Goal: Transaction & Acquisition: Obtain resource

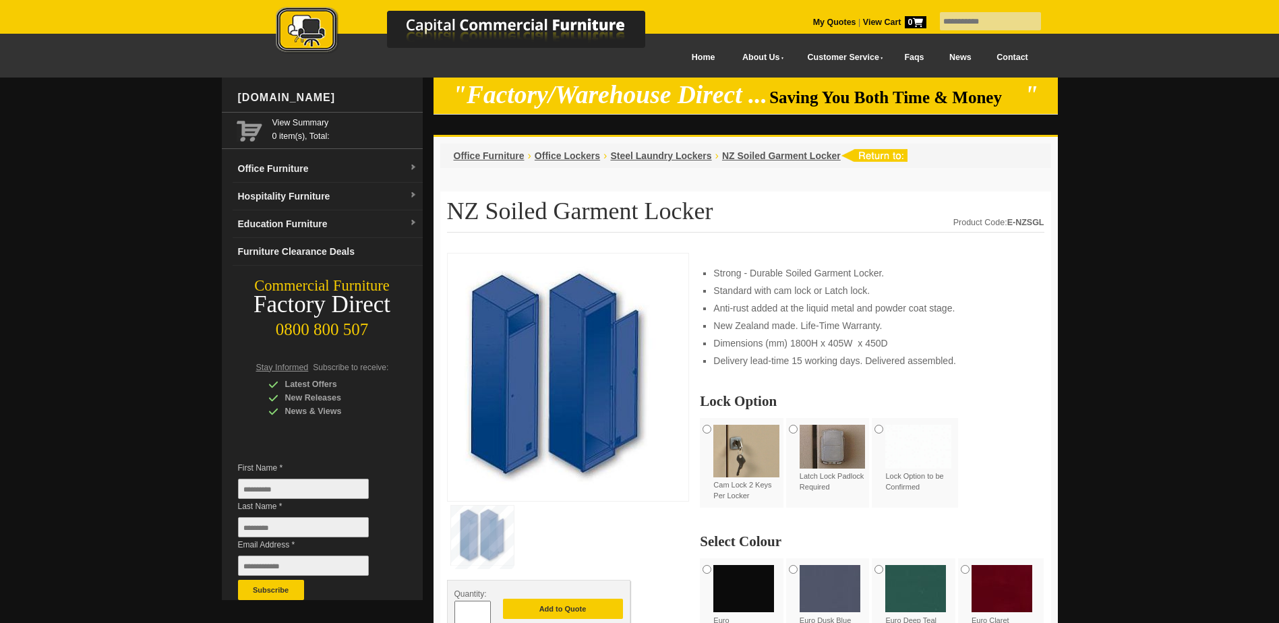
scroll to position [202, 0]
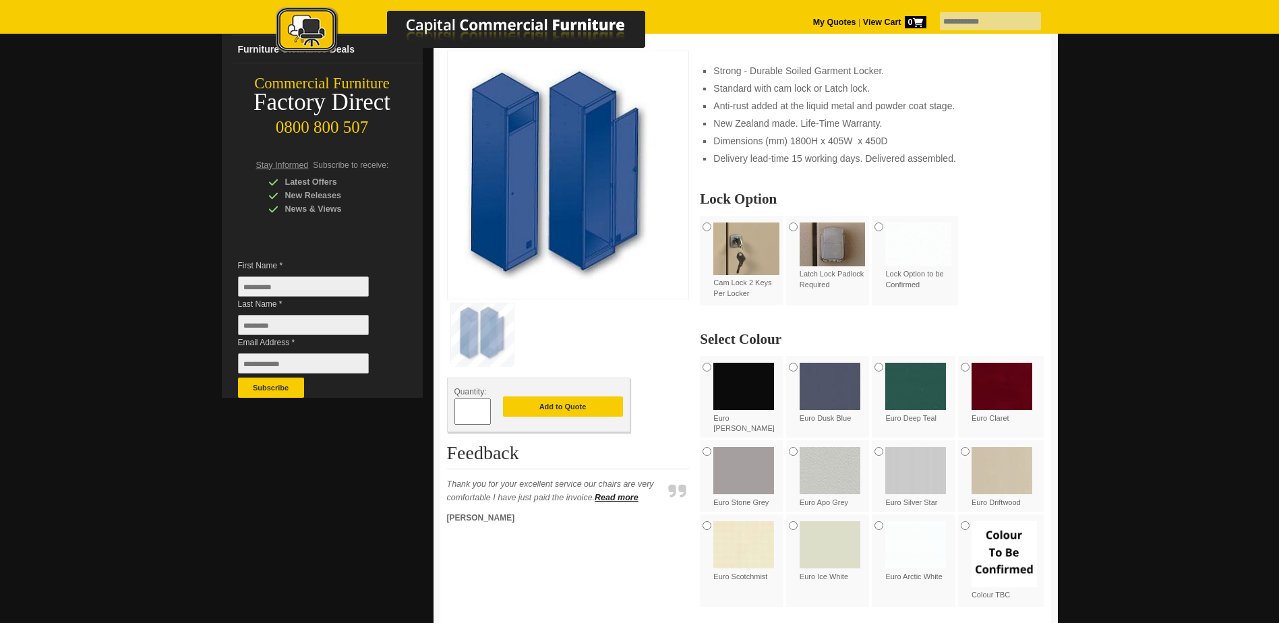
click at [914, 468] on img at bounding box center [915, 470] width 61 height 47
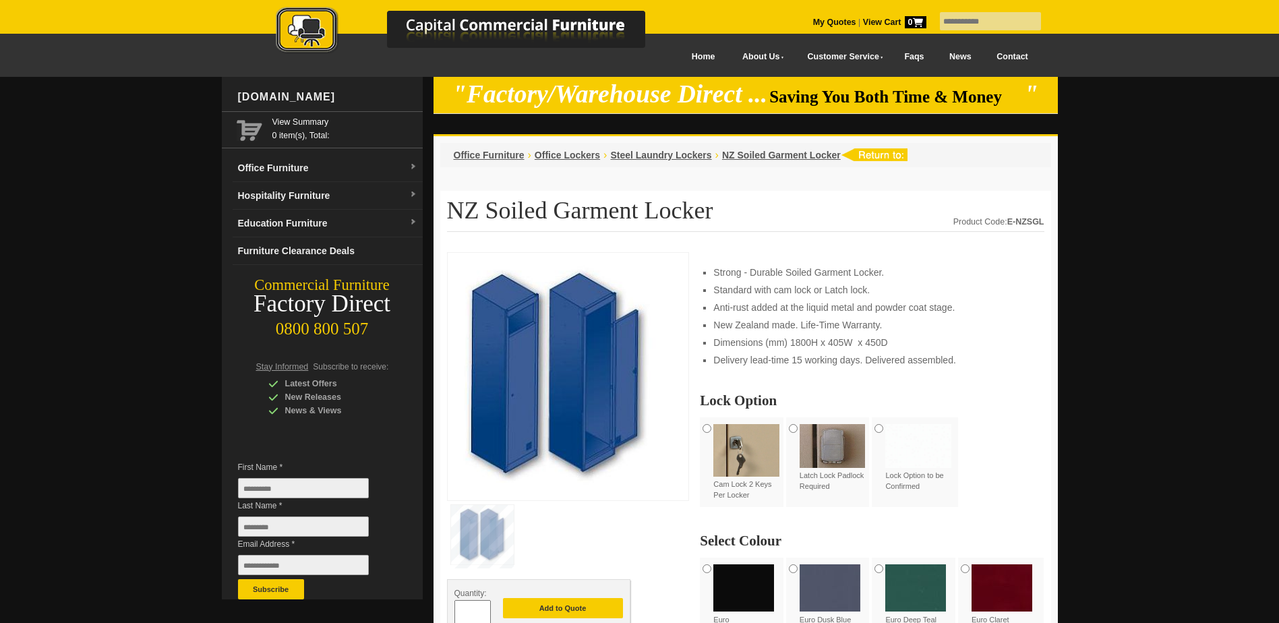
scroll to position [0, 0]
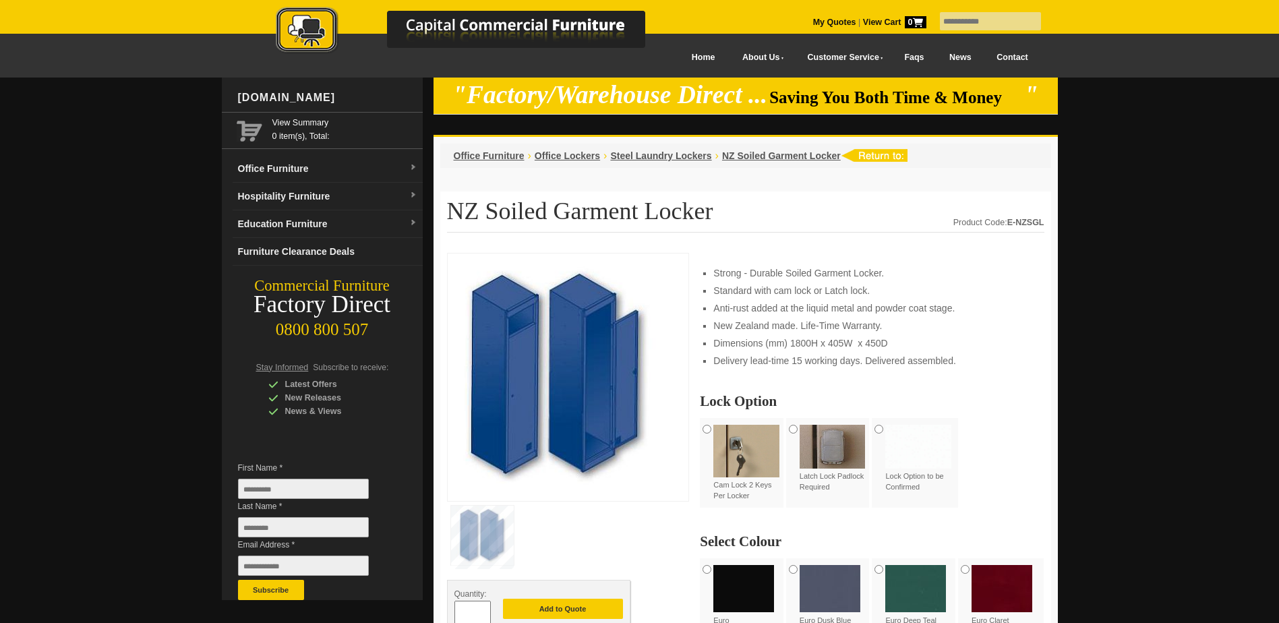
click at [945, 24] on input "text" at bounding box center [990, 21] width 101 height 18
type input "*******"
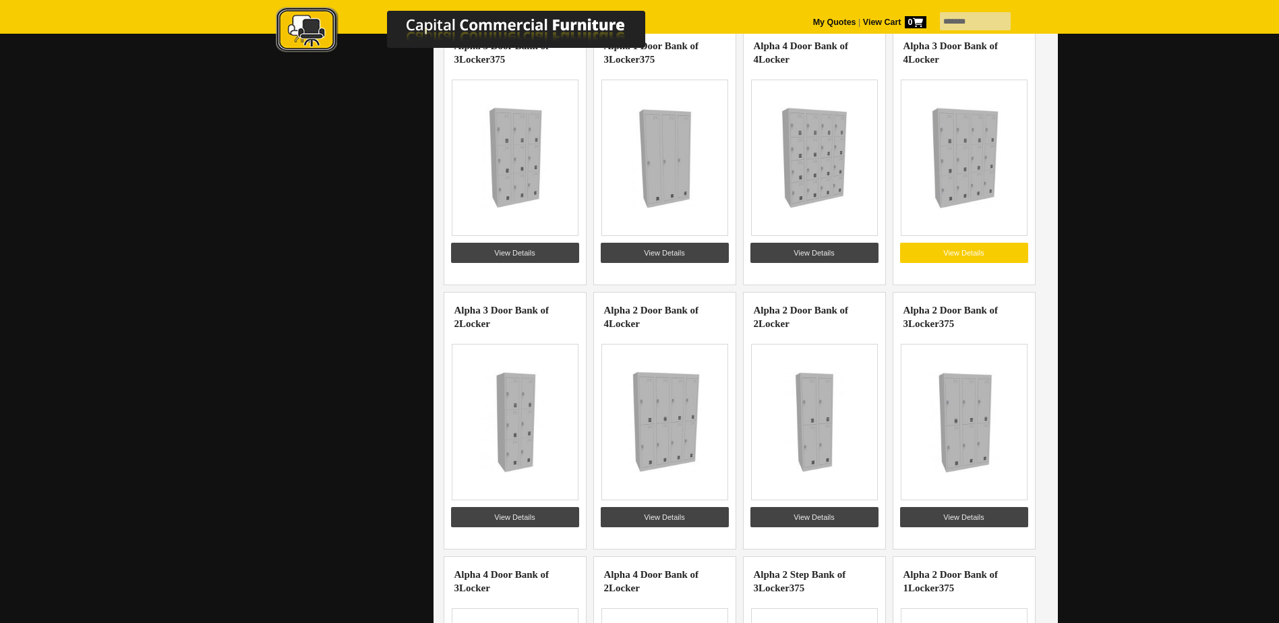
scroll to position [742, 0]
click at [675, 510] on link "View Details" at bounding box center [665, 516] width 128 height 20
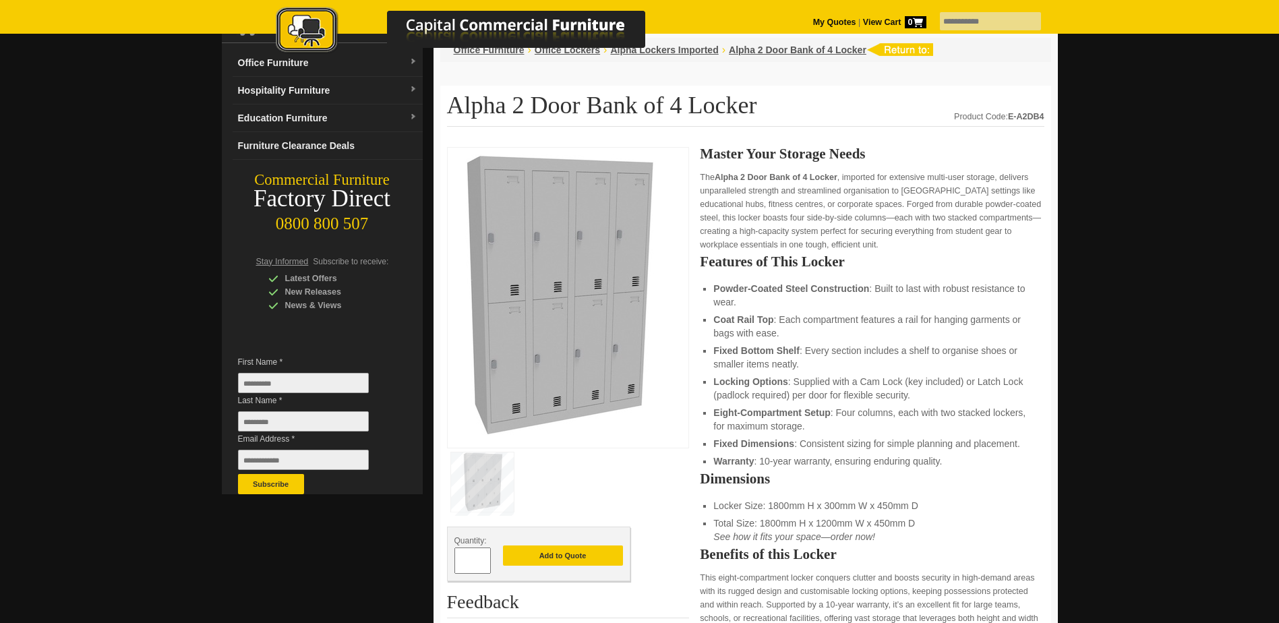
scroll to position [135, 0]
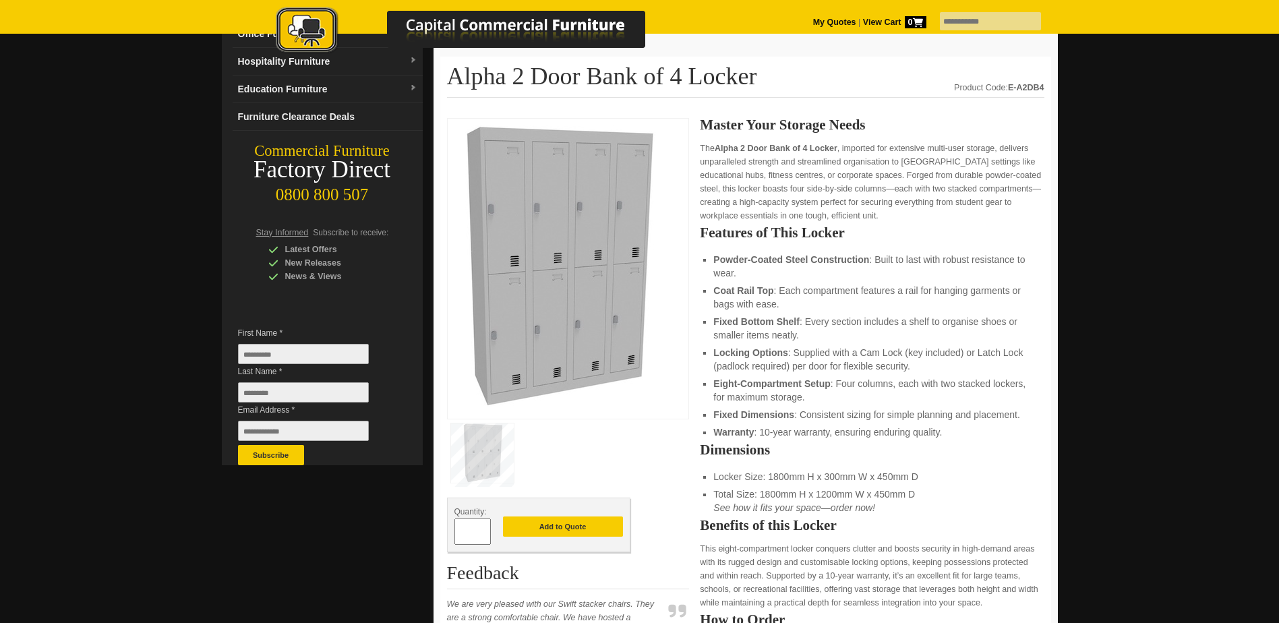
click at [560, 293] on img at bounding box center [556, 266] width 202 height 283
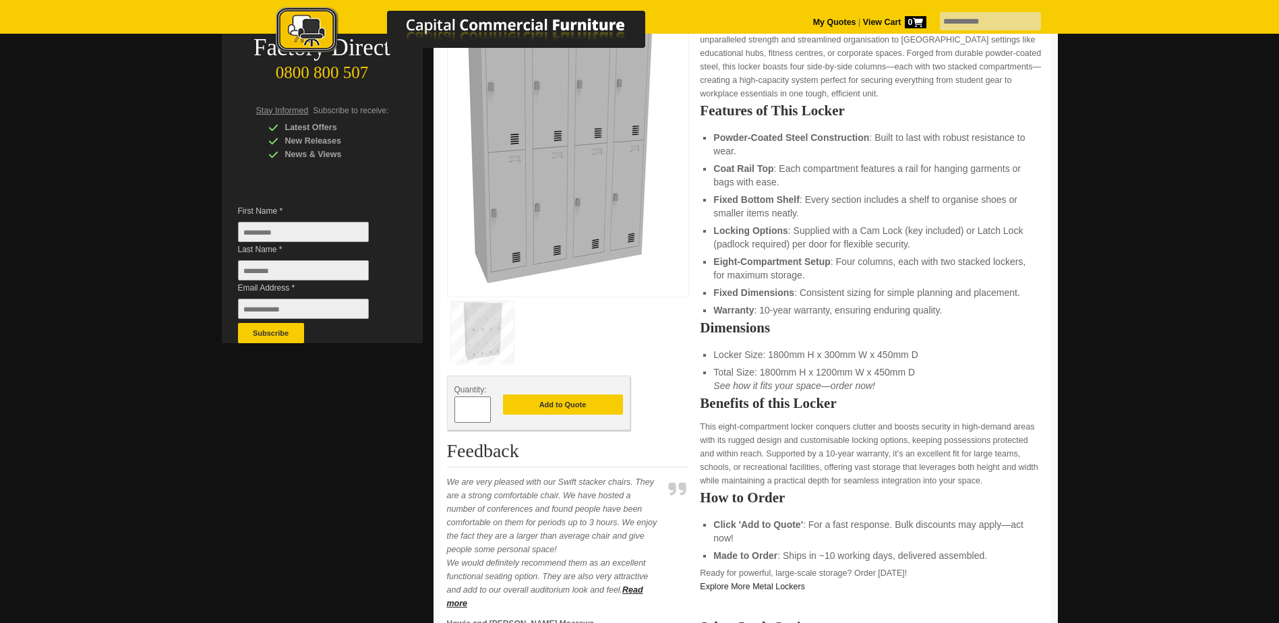
scroll to position [270, 0]
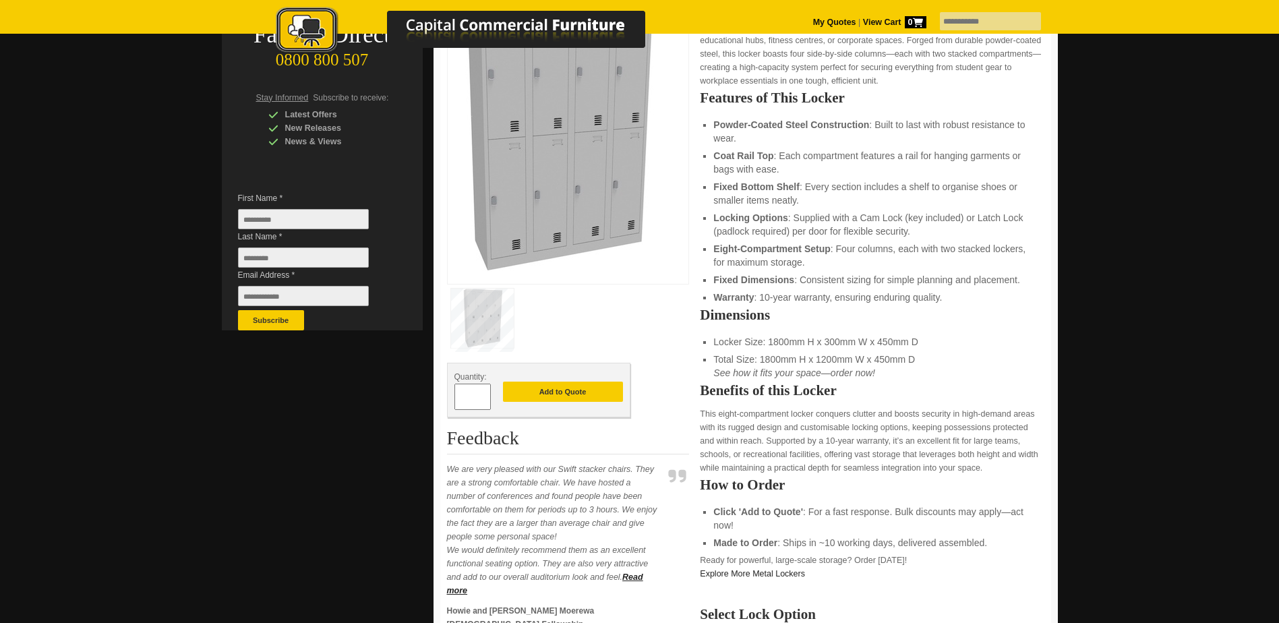
click at [485, 393] on span at bounding box center [483, 391] width 5 height 13
click at [485, 399] on span at bounding box center [483, 402] width 5 height 13
click at [487, 392] on div "*" at bounding box center [473, 397] width 36 height 26
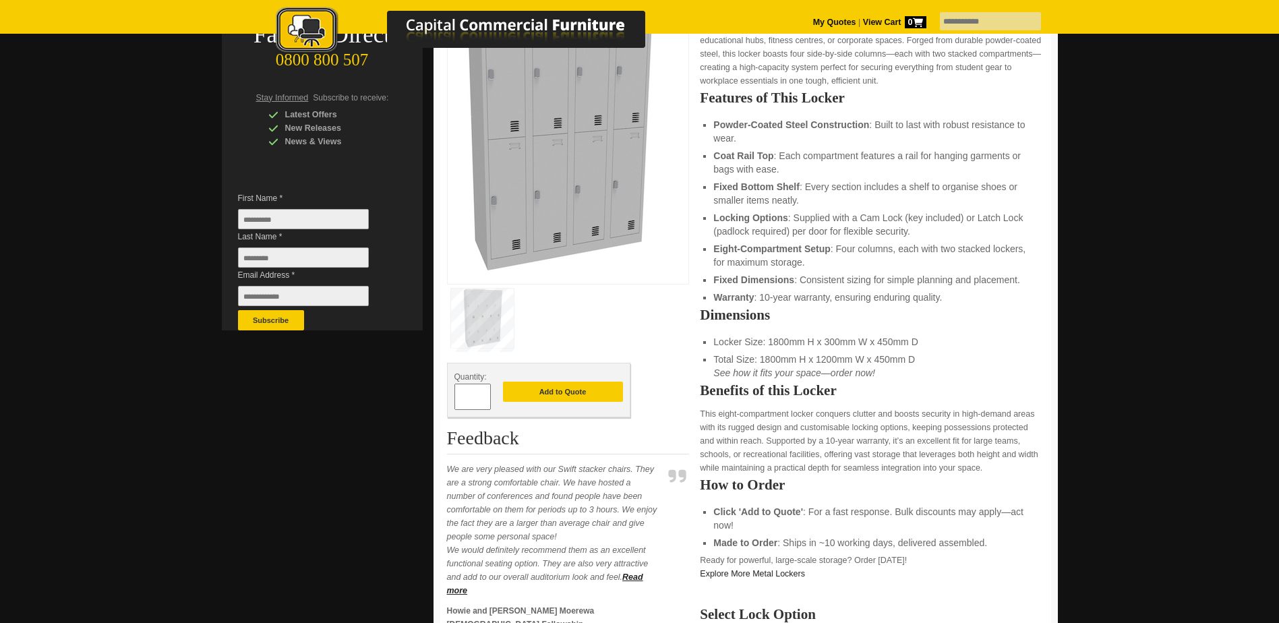
type input "*"
click at [487, 394] on input "*" at bounding box center [473, 397] width 36 height 26
click at [587, 394] on button "Add to Quote" at bounding box center [563, 392] width 120 height 20
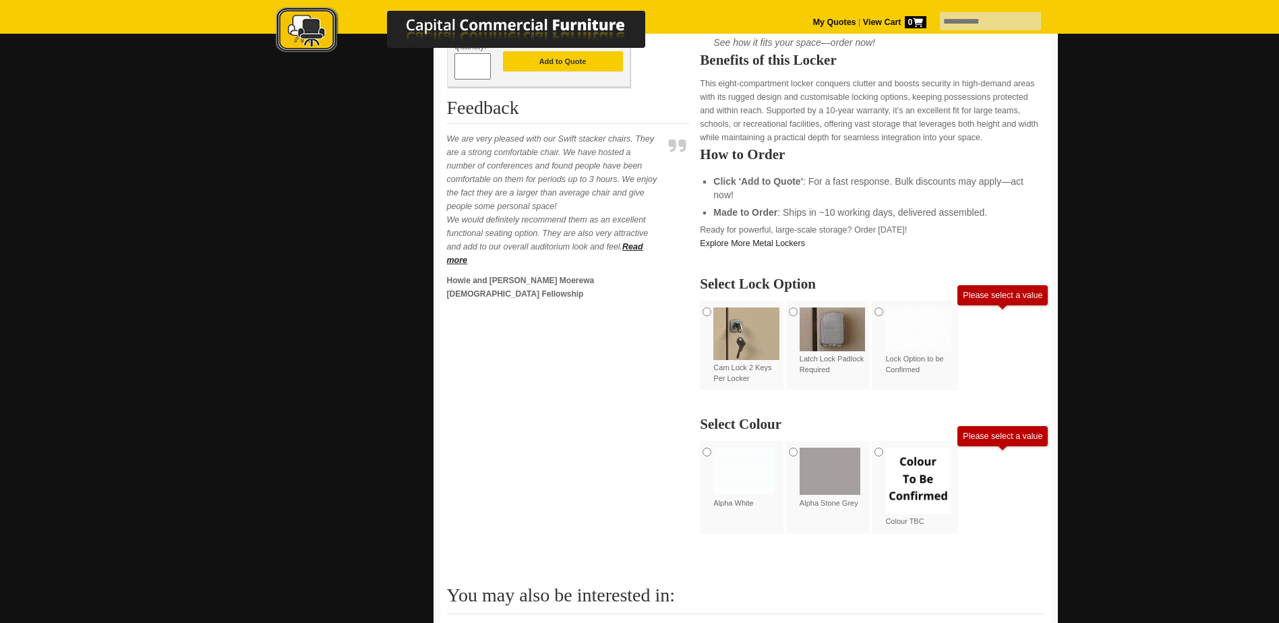
click at [1005, 299] on div "Please select a value" at bounding box center [1003, 295] width 80 height 9
click at [1007, 295] on div "Please select a value" at bounding box center [1003, 295] width 80 height 9
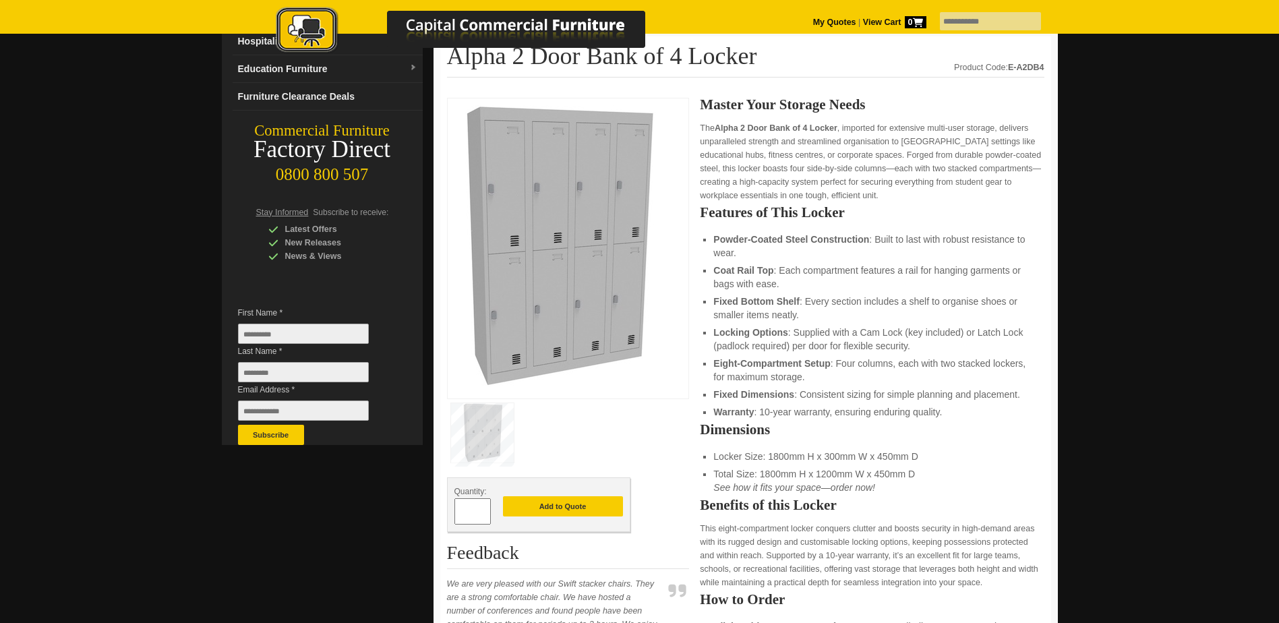
scroll to position [67, 0]
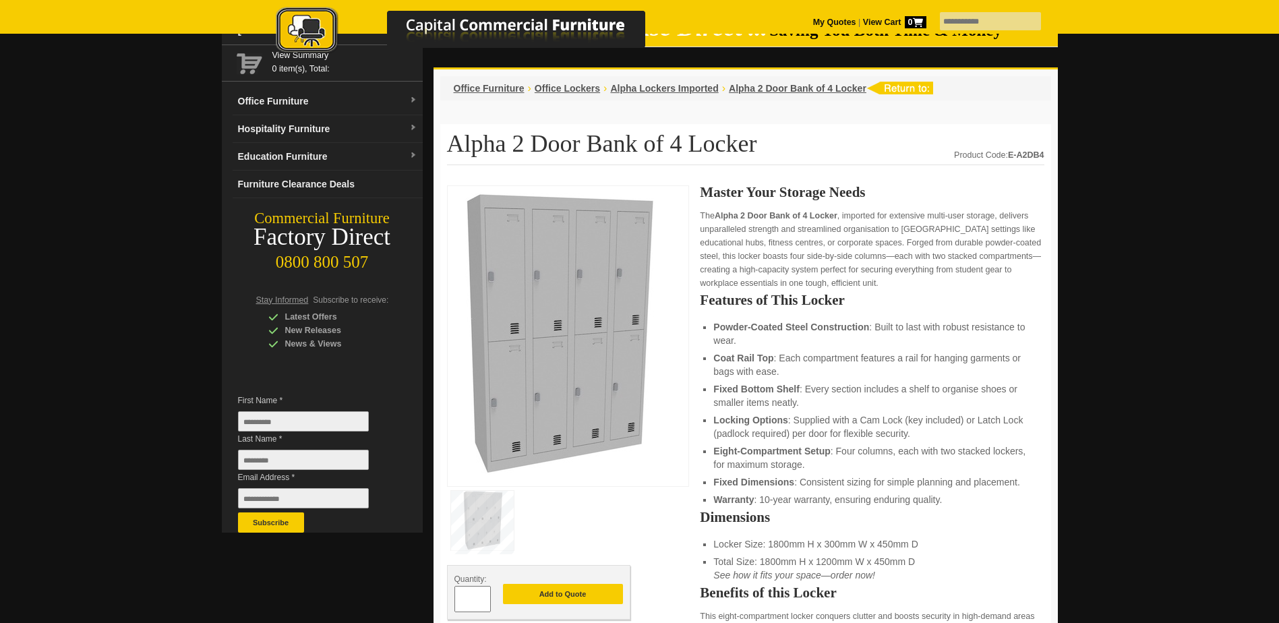
click at [254, 416] on input "First Name *" at bounding box center [303, 421] width 131 height 20
type input "*****"
type input "****"
type input "**********"
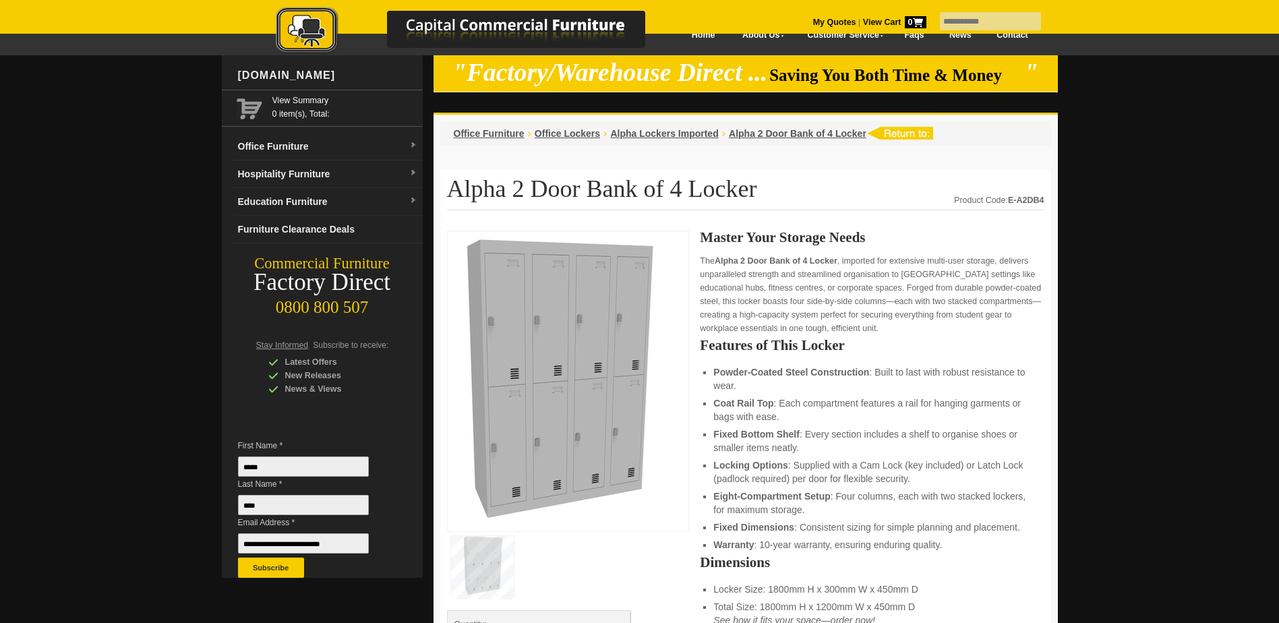
scroll to position [0, 0]
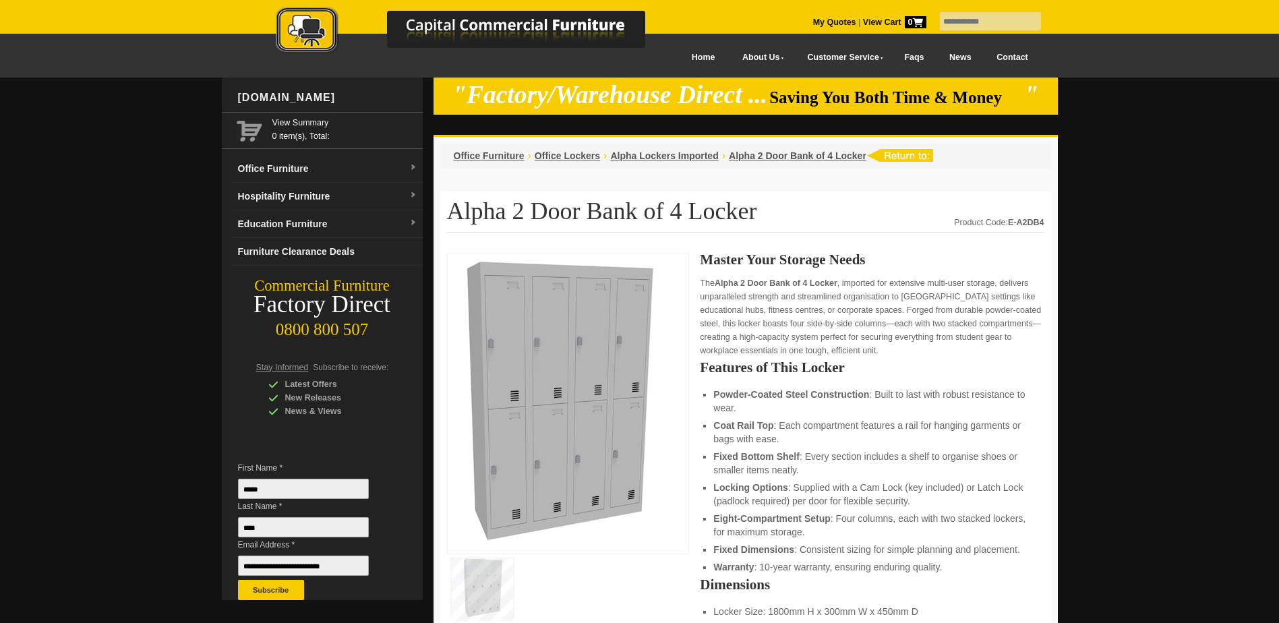
click at [1010, 57] on link "Contact" at bounding box center [1012, 57] width 57 height 30
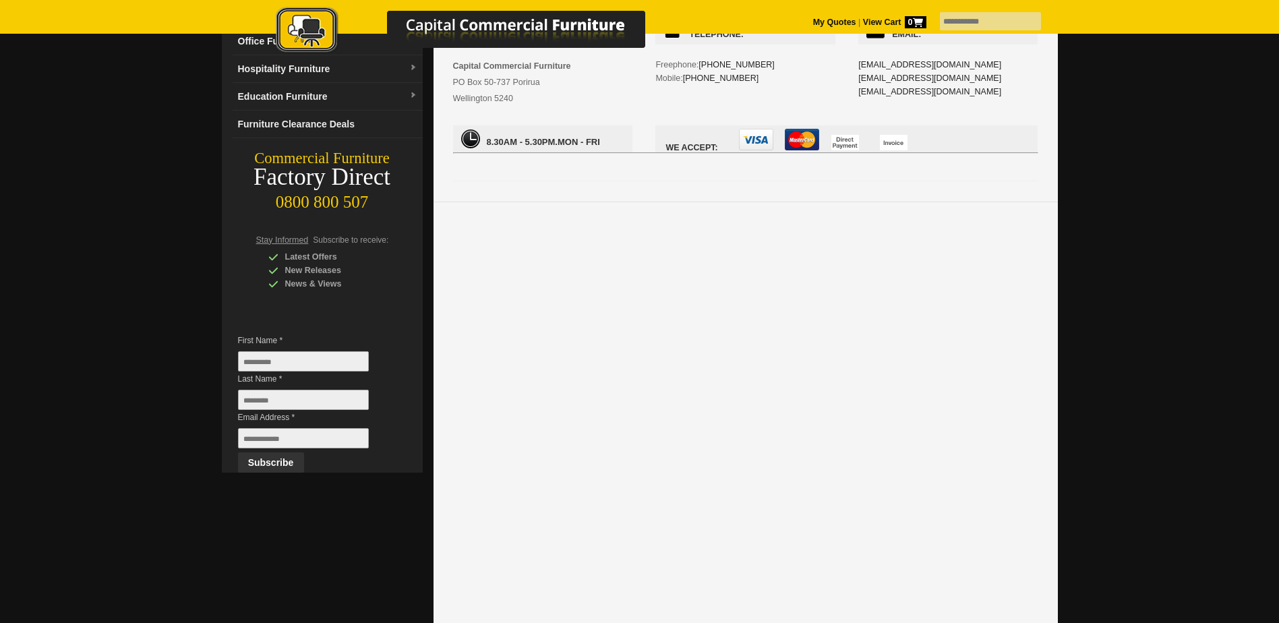
scroll to position [135, 0]
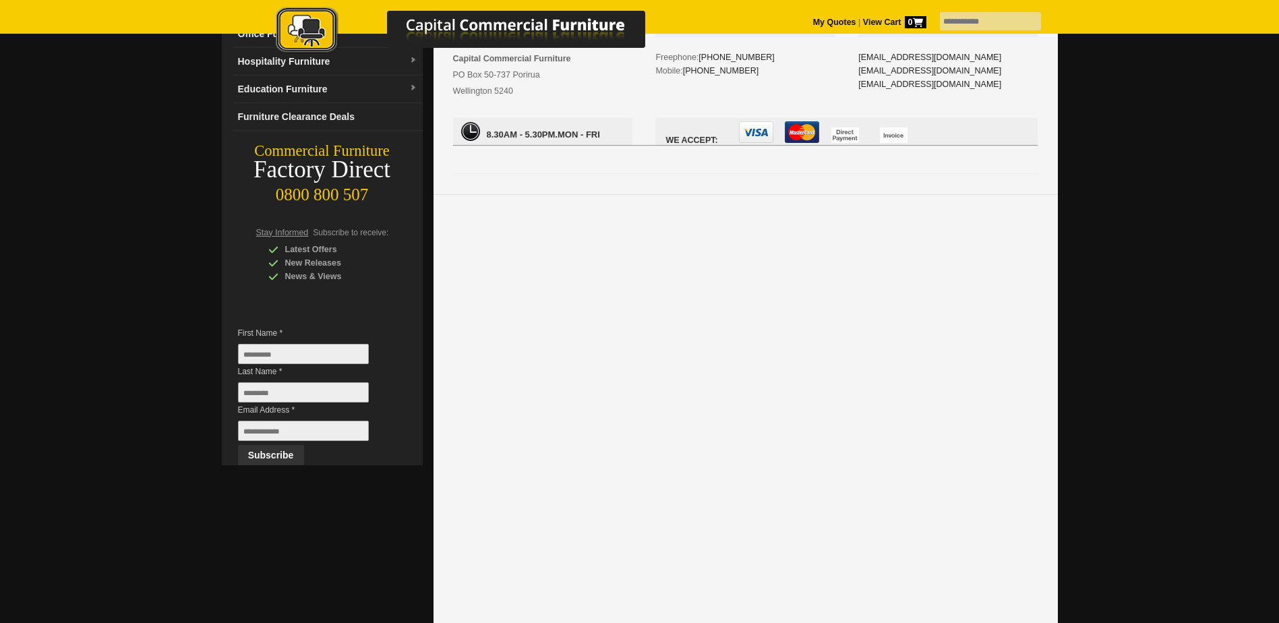
click at [844, 177] on div at bounding box center [746, 70] width 624 height 250
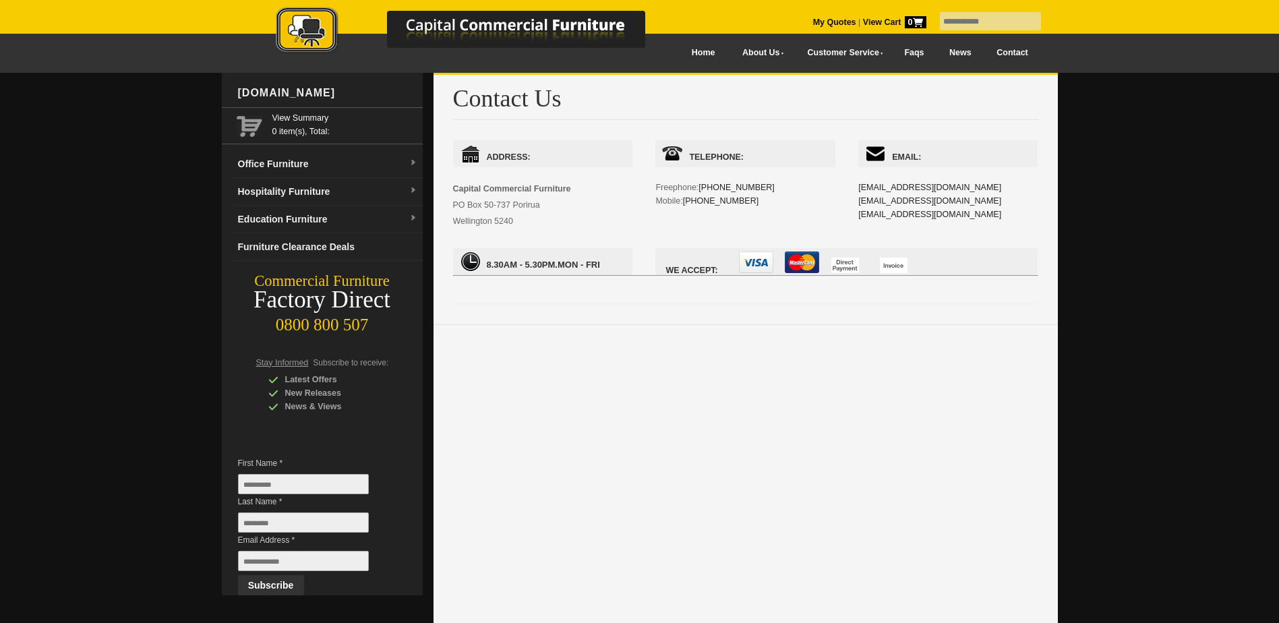
scroll to position [0, 0]
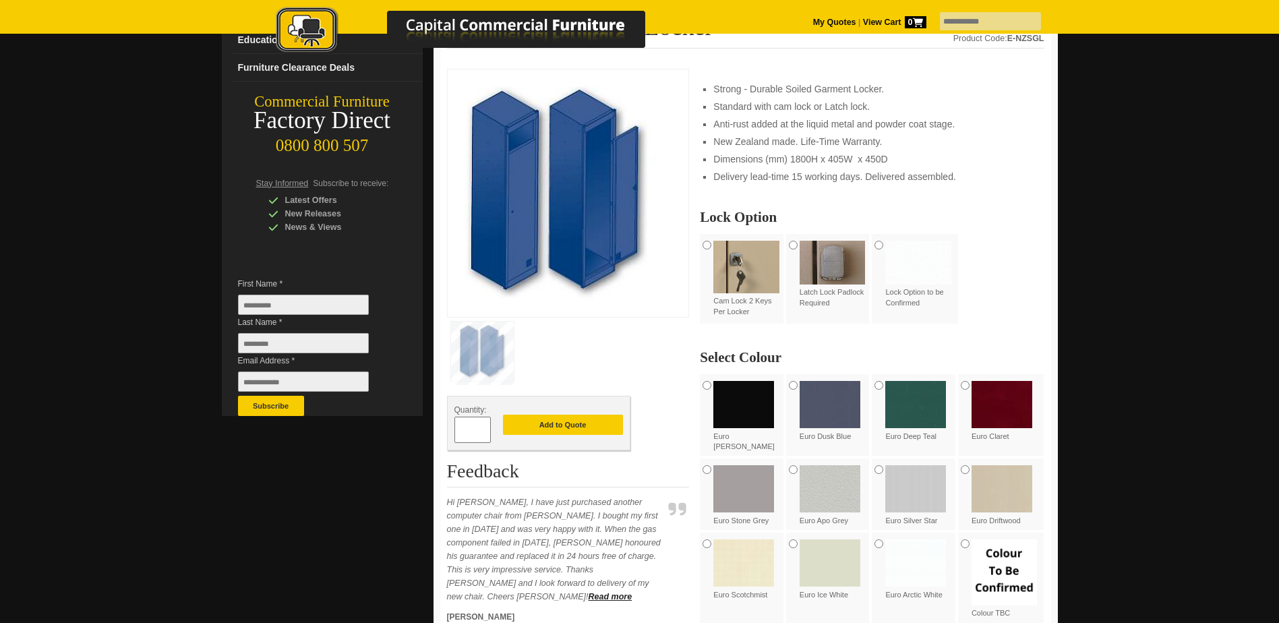
scroll to position [135, 0]
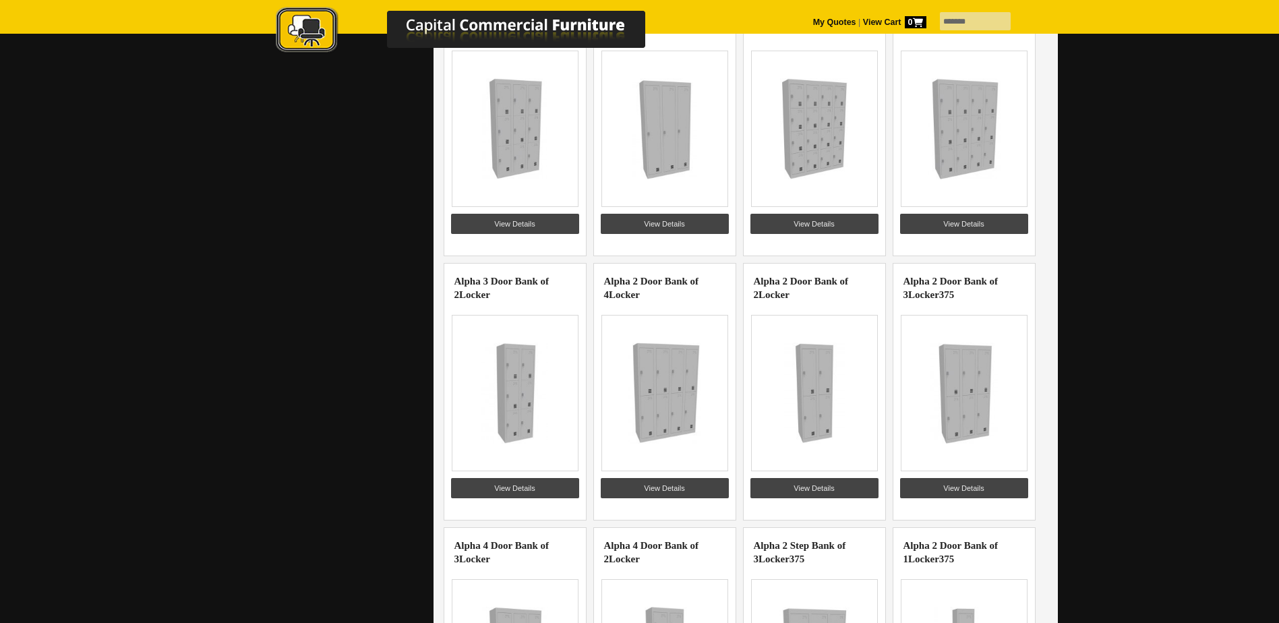
scroll to position [742, 0]
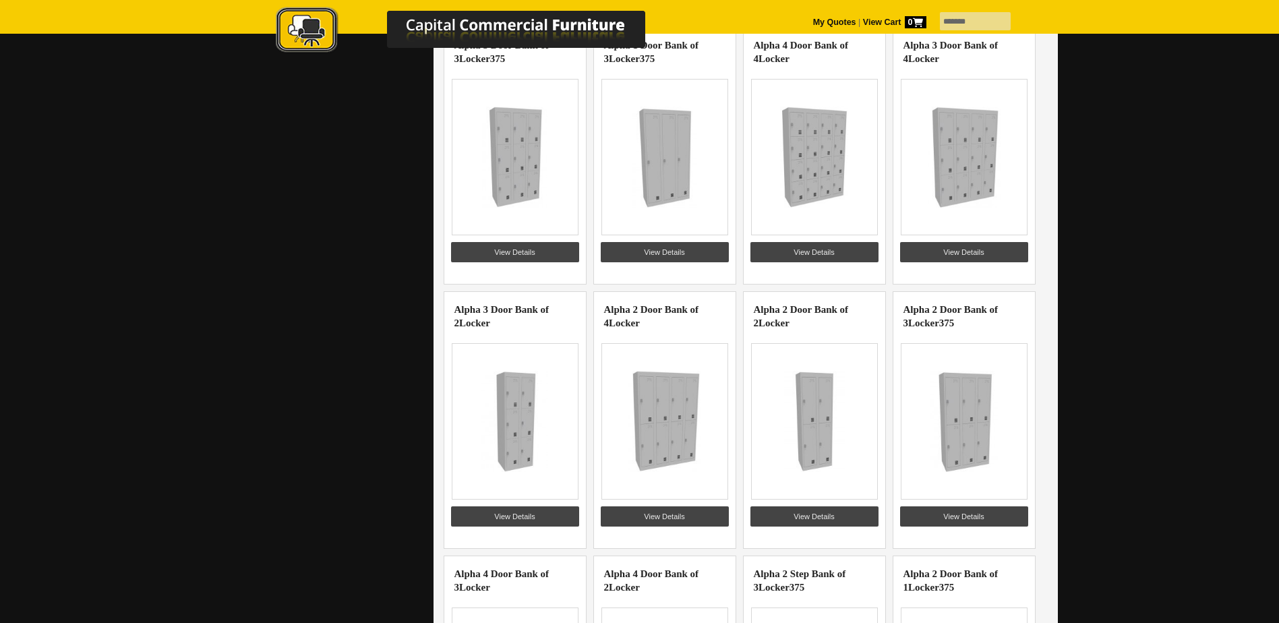
click at [961, 433] on img at bounding box center [964, 421] width 105 height 101
click at [973, 515] on link "View Details" at bounding box center [964, 516] width 128 height 20
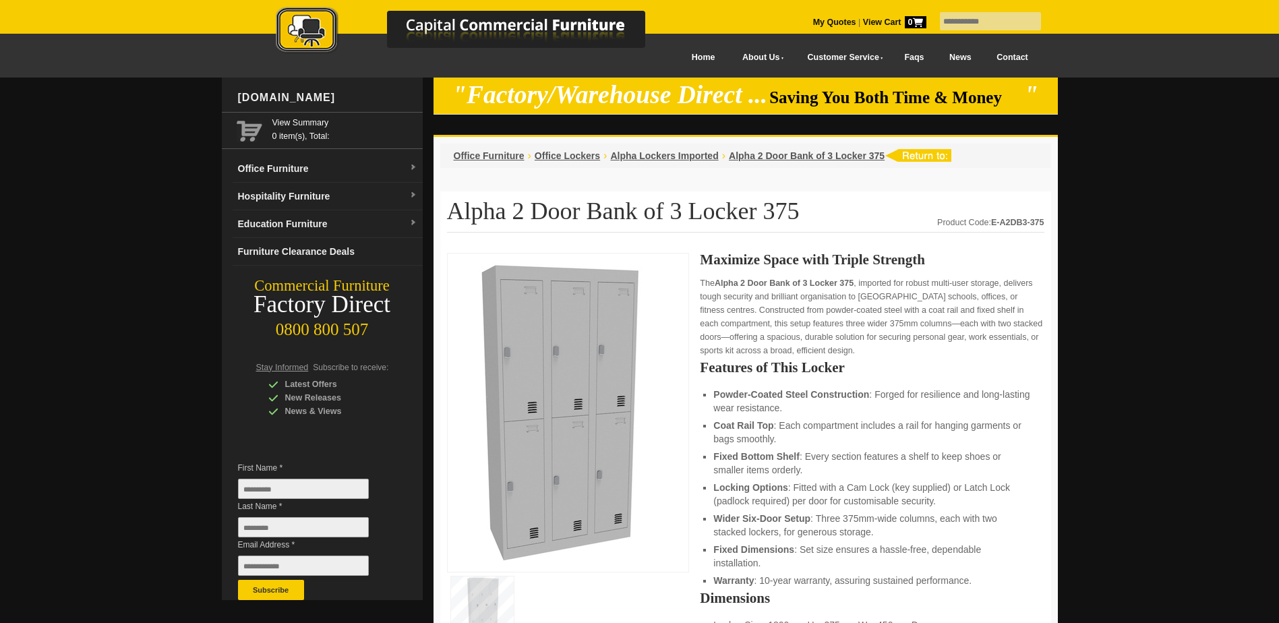
click at [568, 403] on img at bounding box center [556, 410] width 202 height 301
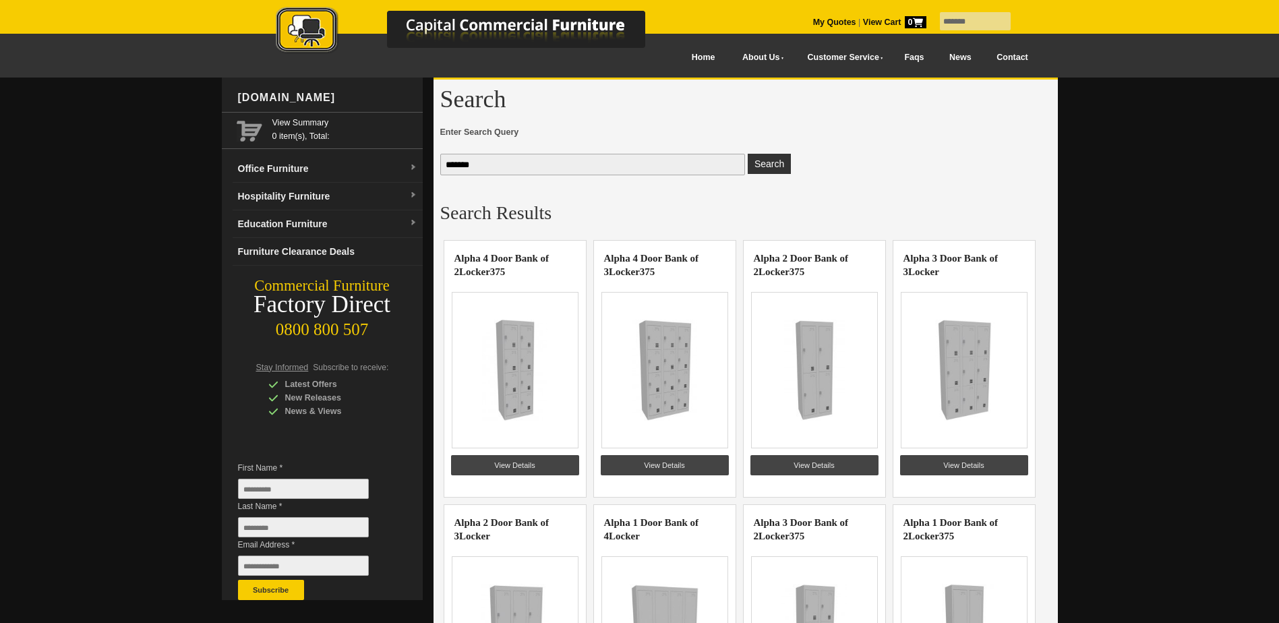
scroll to position [742, 0]
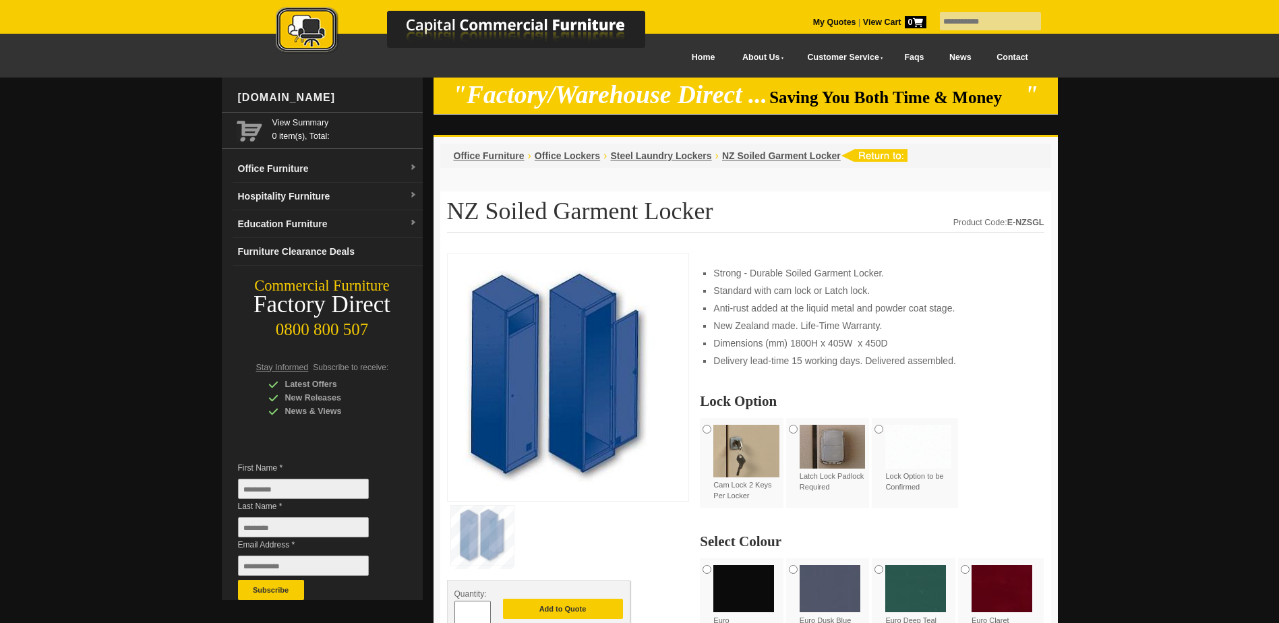
scroll to position [135, 0]
